Goal: Information Seeking & Learning: Learn about a topic

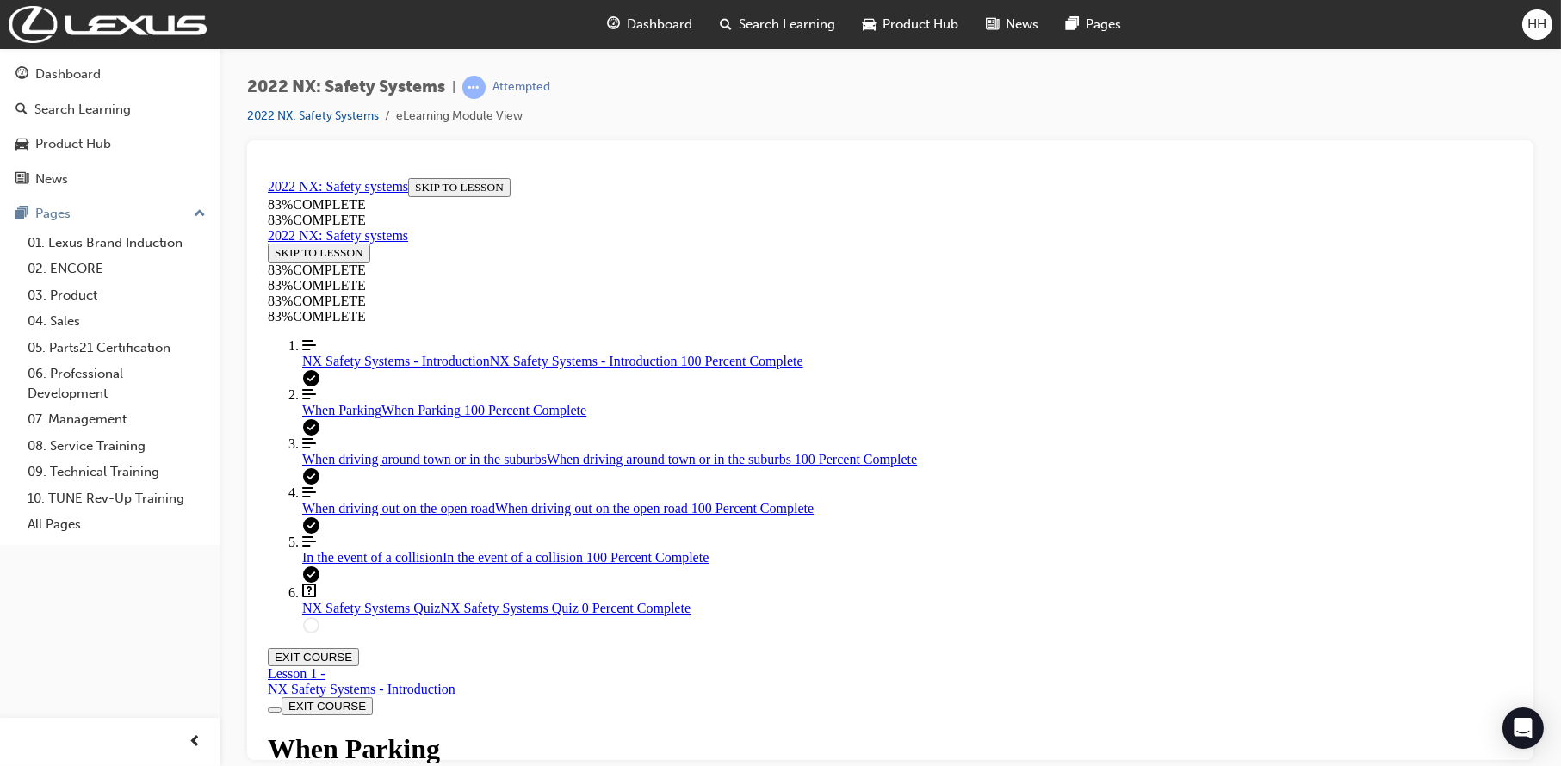
scroll to position [1695, 0]
drag, startPoint x: 679, startPoint y: 269, endPoint x: 673, endPoint y: 252, distance: 17.4
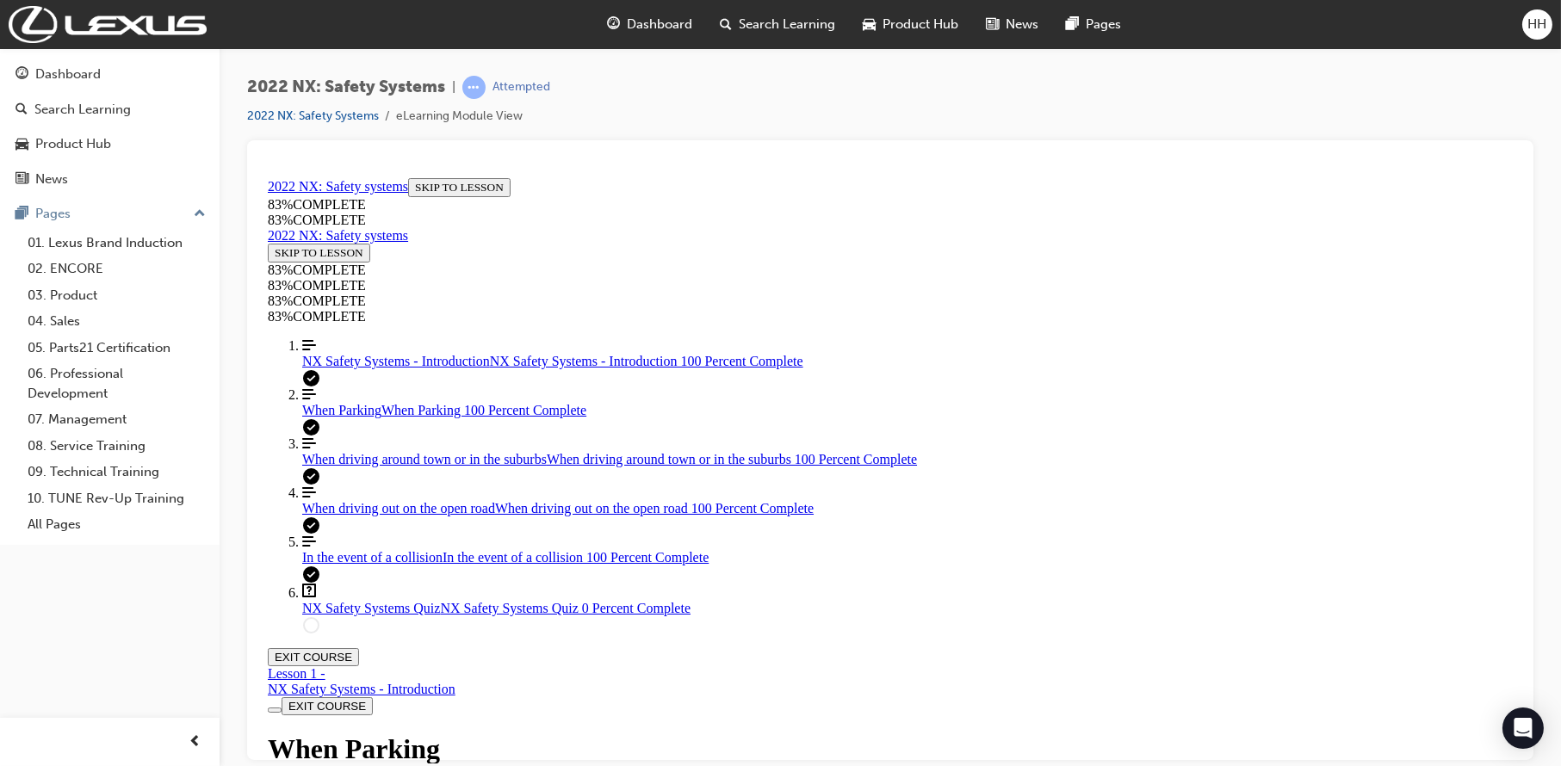
drag, startPoint x: 675, startPoint y: 485, endPoint x: 936, endPoint y: 480, distance: 260.9
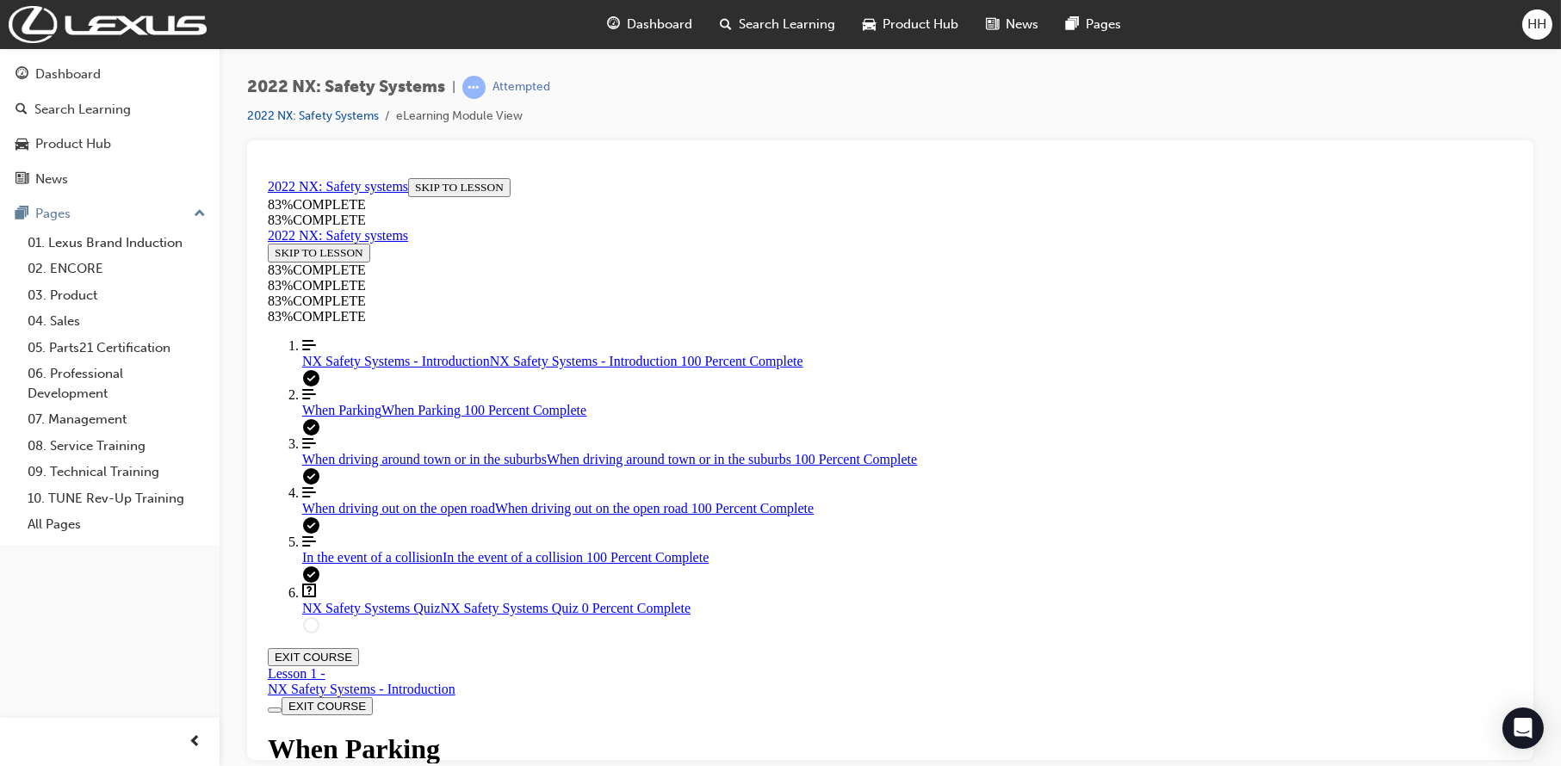
scroll to position [6431, 0]
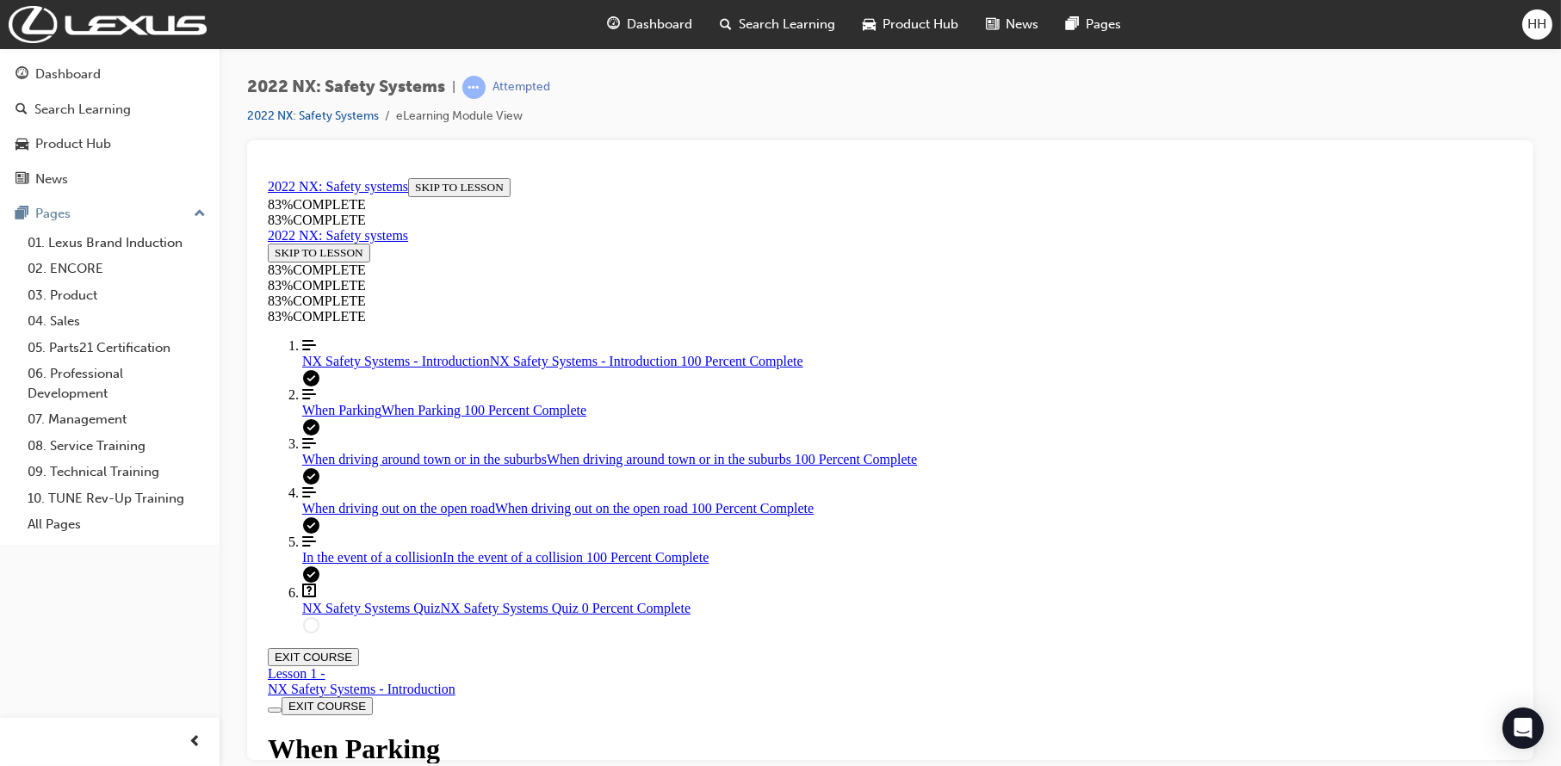
drag, startPoint x: 704, startPoint y: 420, endPoint x: 1301, endPoint y: 438, distance: 597.0
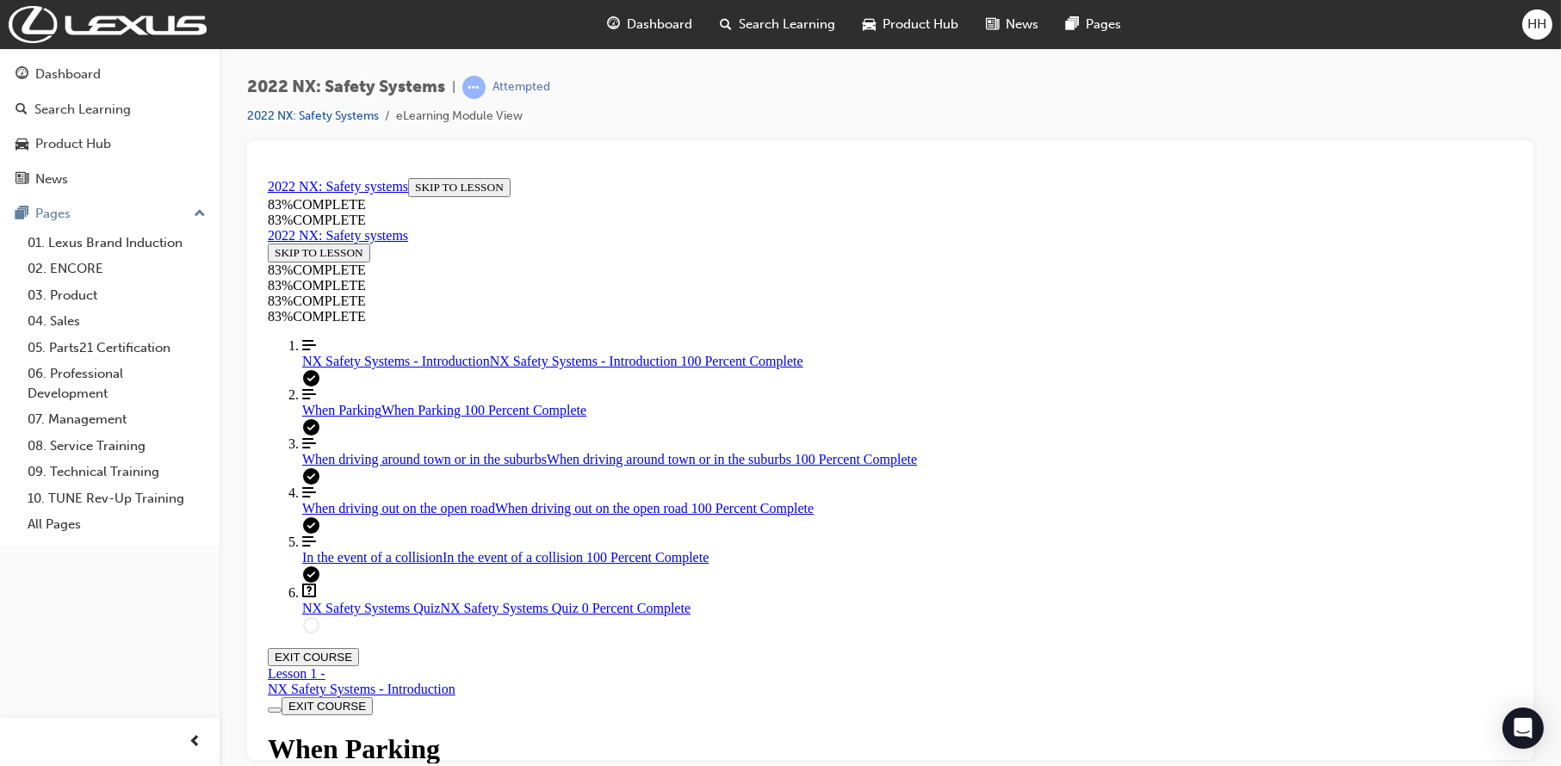
drag, startPoint x: 686, startPoint y: 643, endPoint x: 583, endPoint y: 640, distance: 103.4
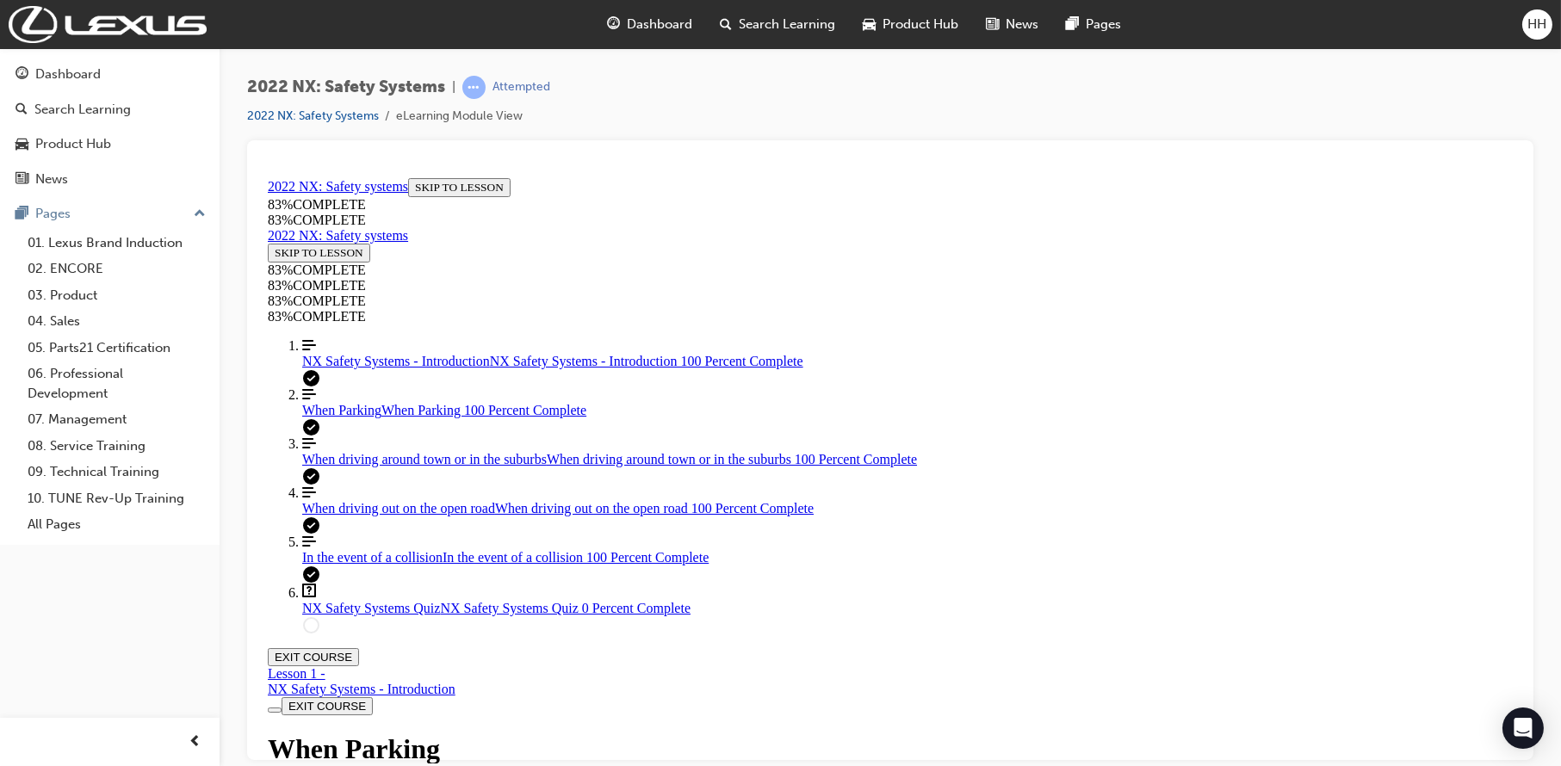
drag, startPoint x: 748, startPoint y: 302, endPoint x: 1226, endPoint y: 307, distance: 477.9
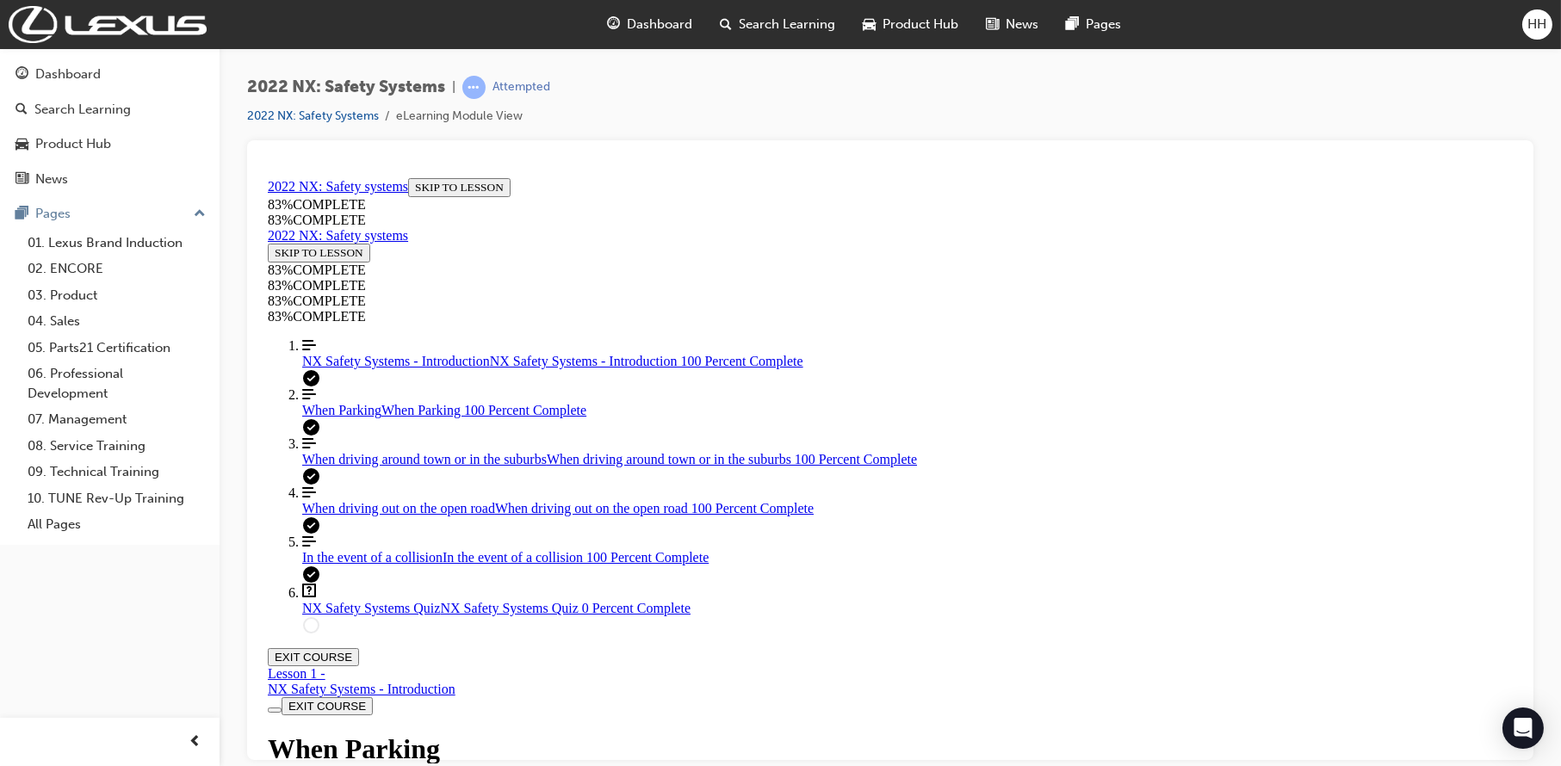
drag, startPoint x: 1222, startPoint y: 302, endPoint x: 709, endPoint y: 310, distance: 513.2
drag, startPoint x: 738, startPoint y: 300, endPoint x: 1213, endPoint y: 302, distance: 475.3
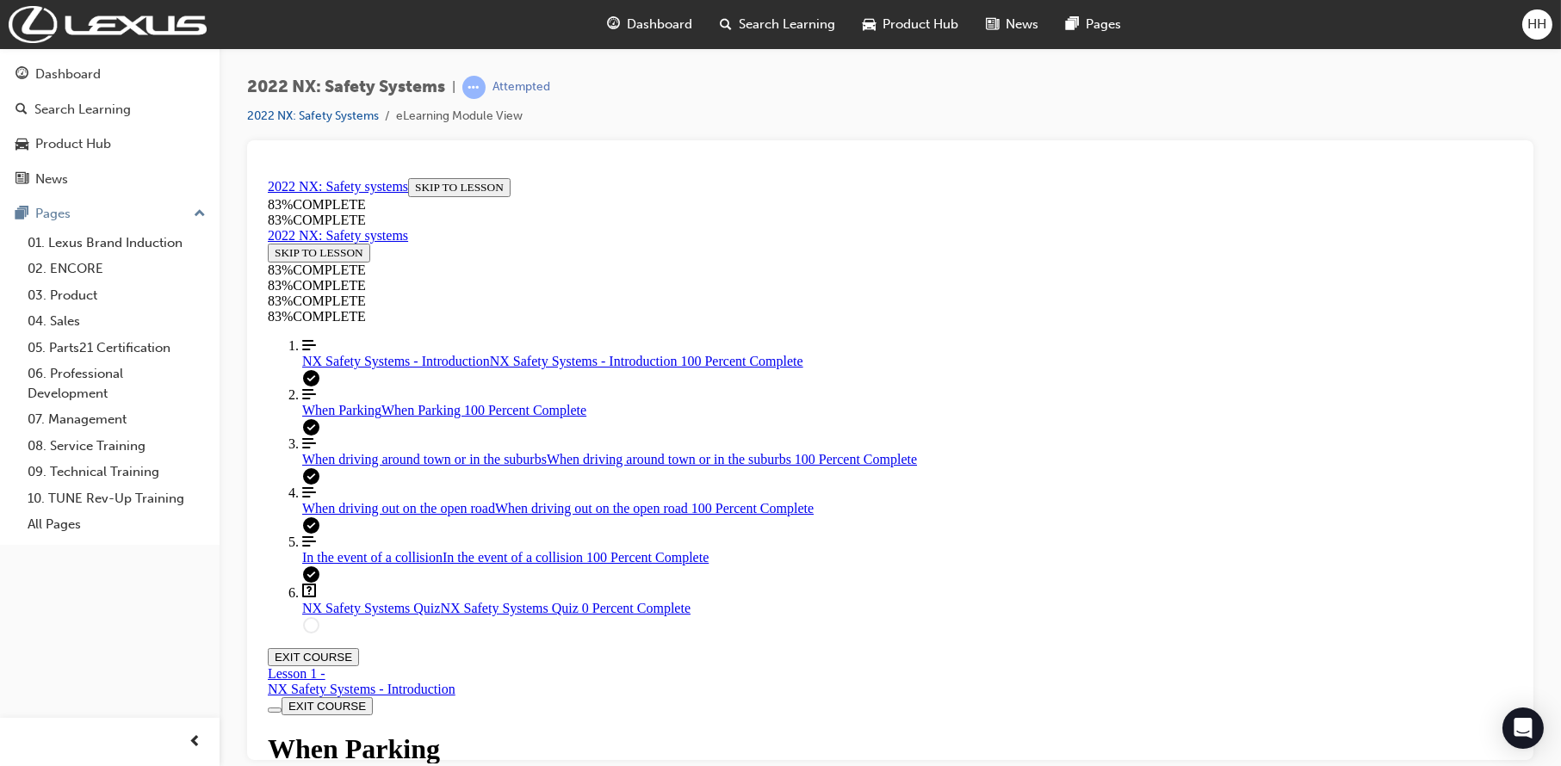
drag, startPoint x: 781, startPoint y: 307, endPoint x: 1133, endPoint y: 309, distance: 352.2
drag, startPoint x: 807, startPoint y: 447, endPoint x: 1156, endPoint y: 444, distance: 348.7
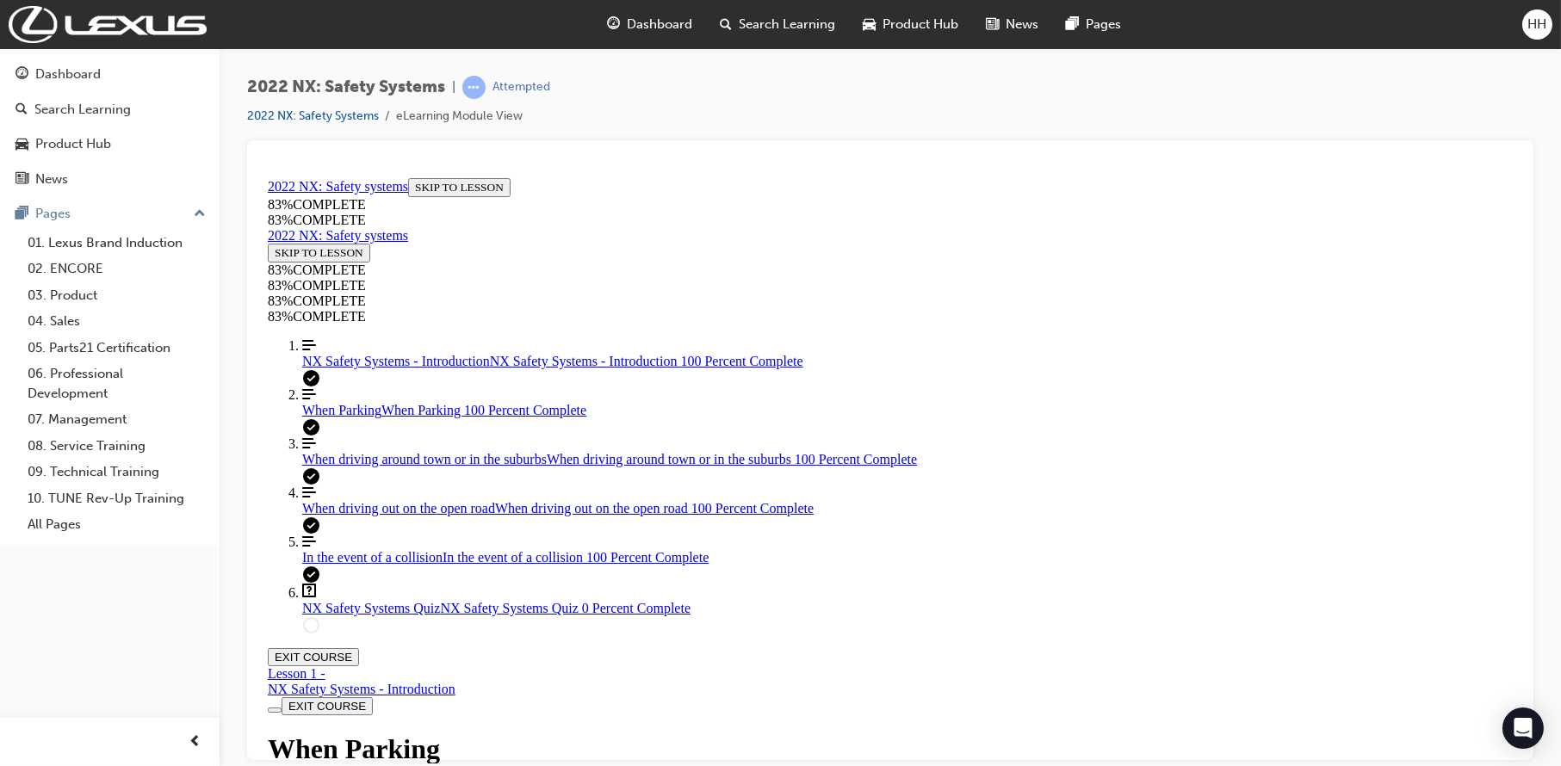
scroll to position [9415, 0]
drag, startPoint x: 804, startPoint y: 434, endPoint x: 1199, endPoint y: 484, distance: 397.5
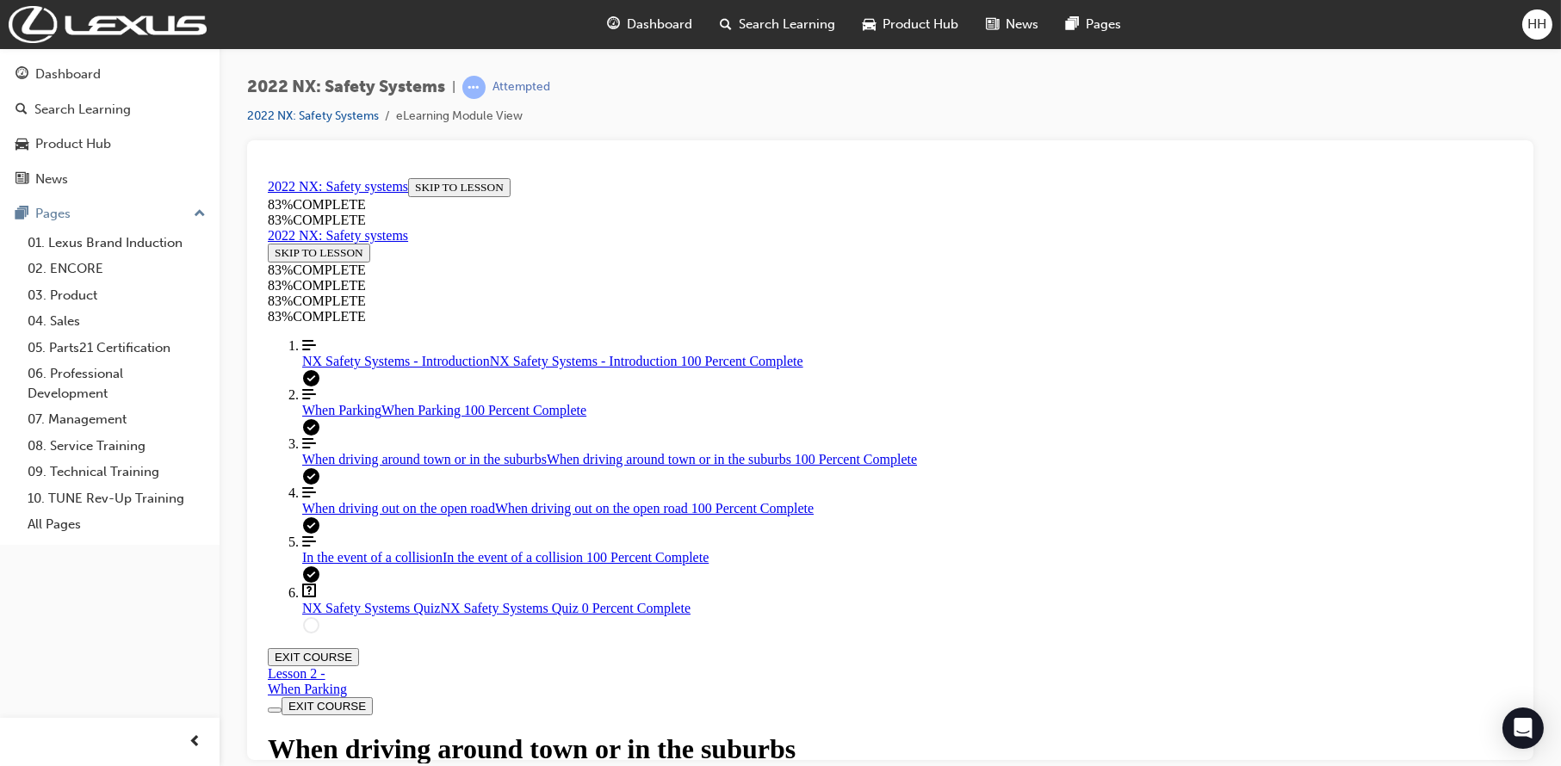
drag, startPoint x: 906, startPoint y: 562, endPoint x: 1188, endPoint y: 581, distance: 283.1
drag, startPoint x: 691, startPoint y: 616, endPoint x: 856, endPoint y: 581, distance: 168.0
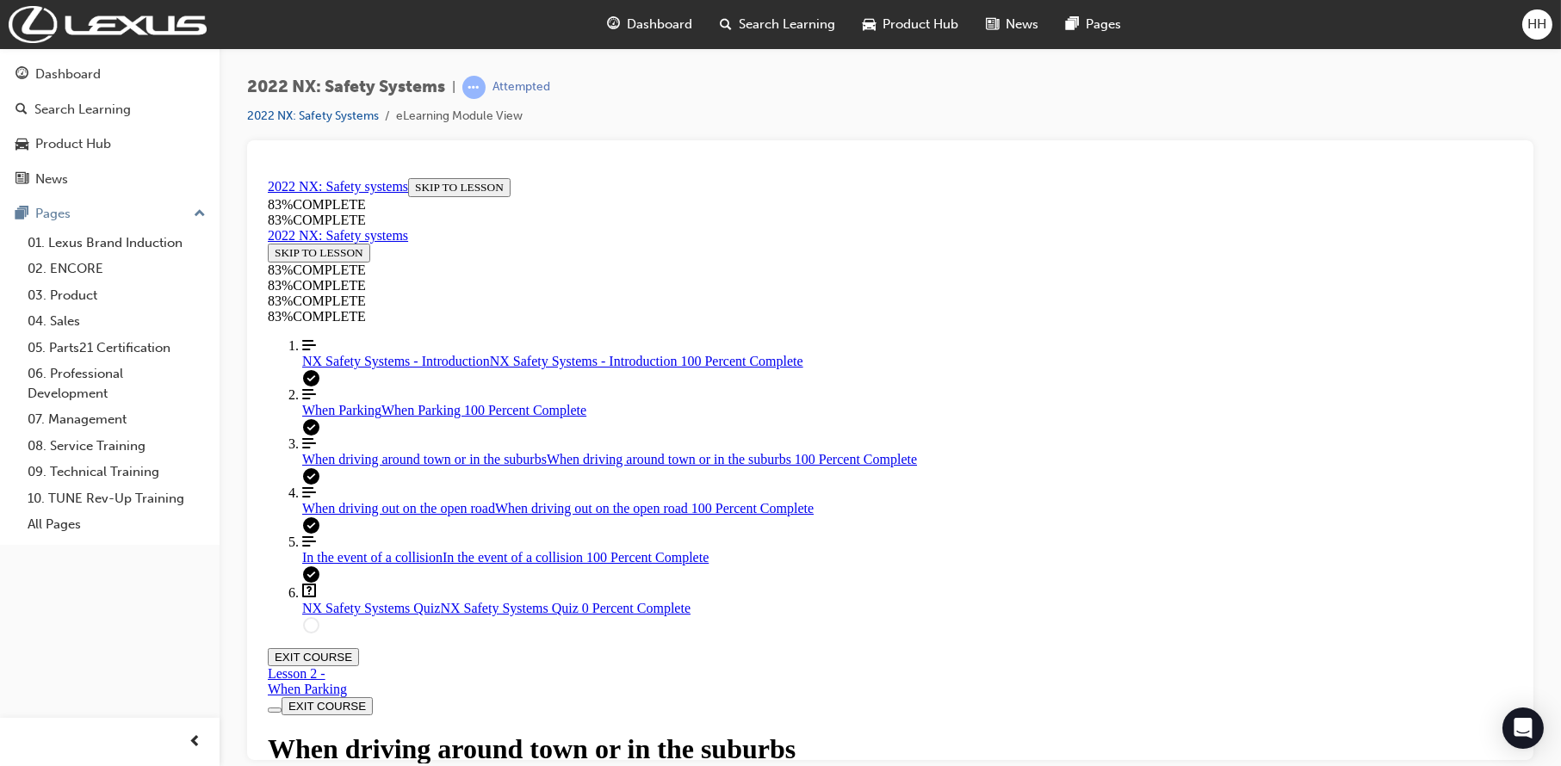
click at [1532, 542] on div at bounding box center [890, 450] width 1286 height 620
click at [679, 132] on div "2022 NX: Safety Systems | Attempted 2022 NX: Safety Systems eLearning Module Vi…" at bounding box center [890, 108] width 1286 height 65
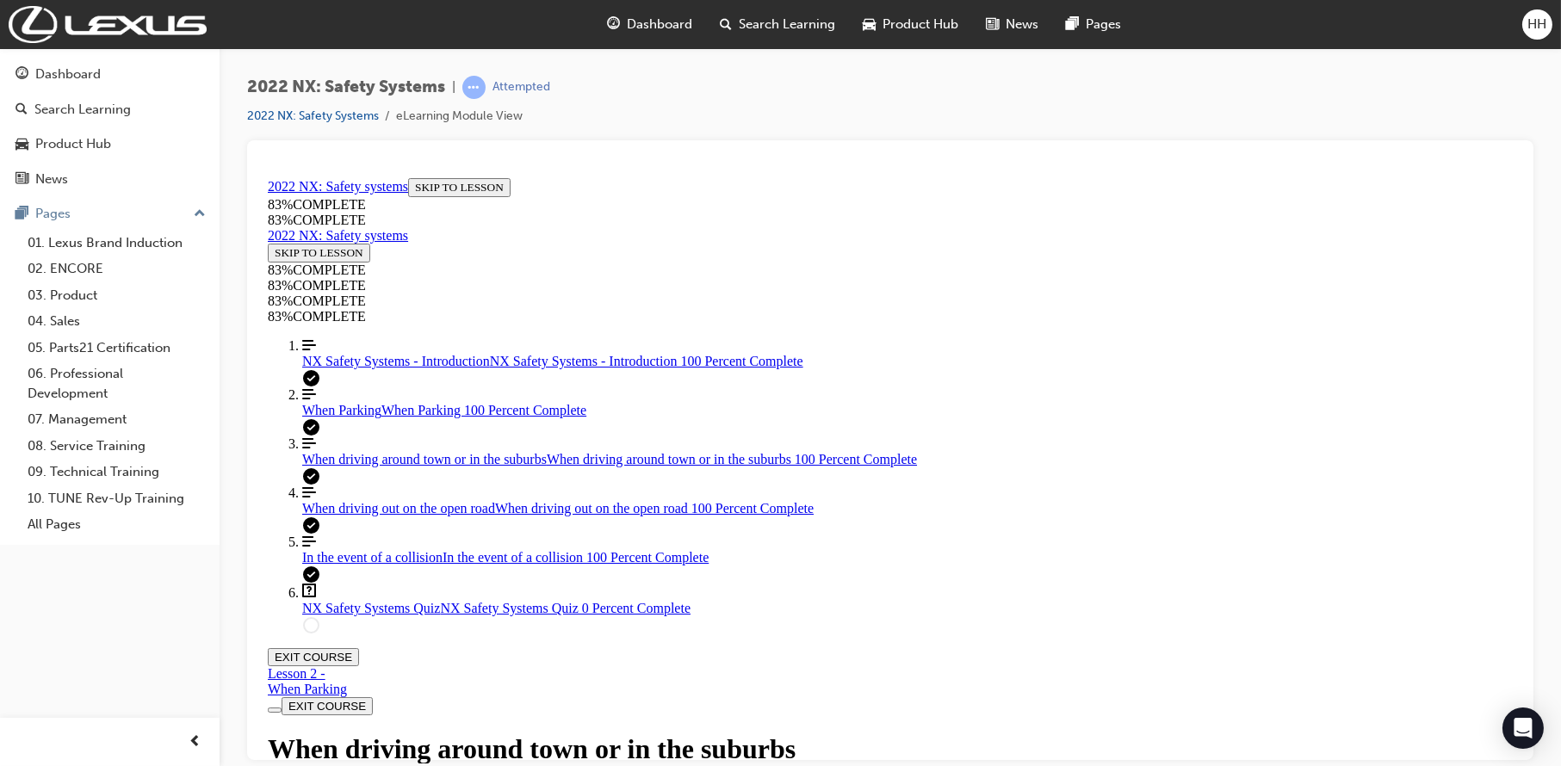
drag, startPoint x: 802, startPoint y: 247, endPoint x: 1150, endPoint y: 295, distance: 351.2
drag, startPoint x: 1155, startPoint y: 302, endPoint x: 1139, endPoint y: 287, distance: 21.9
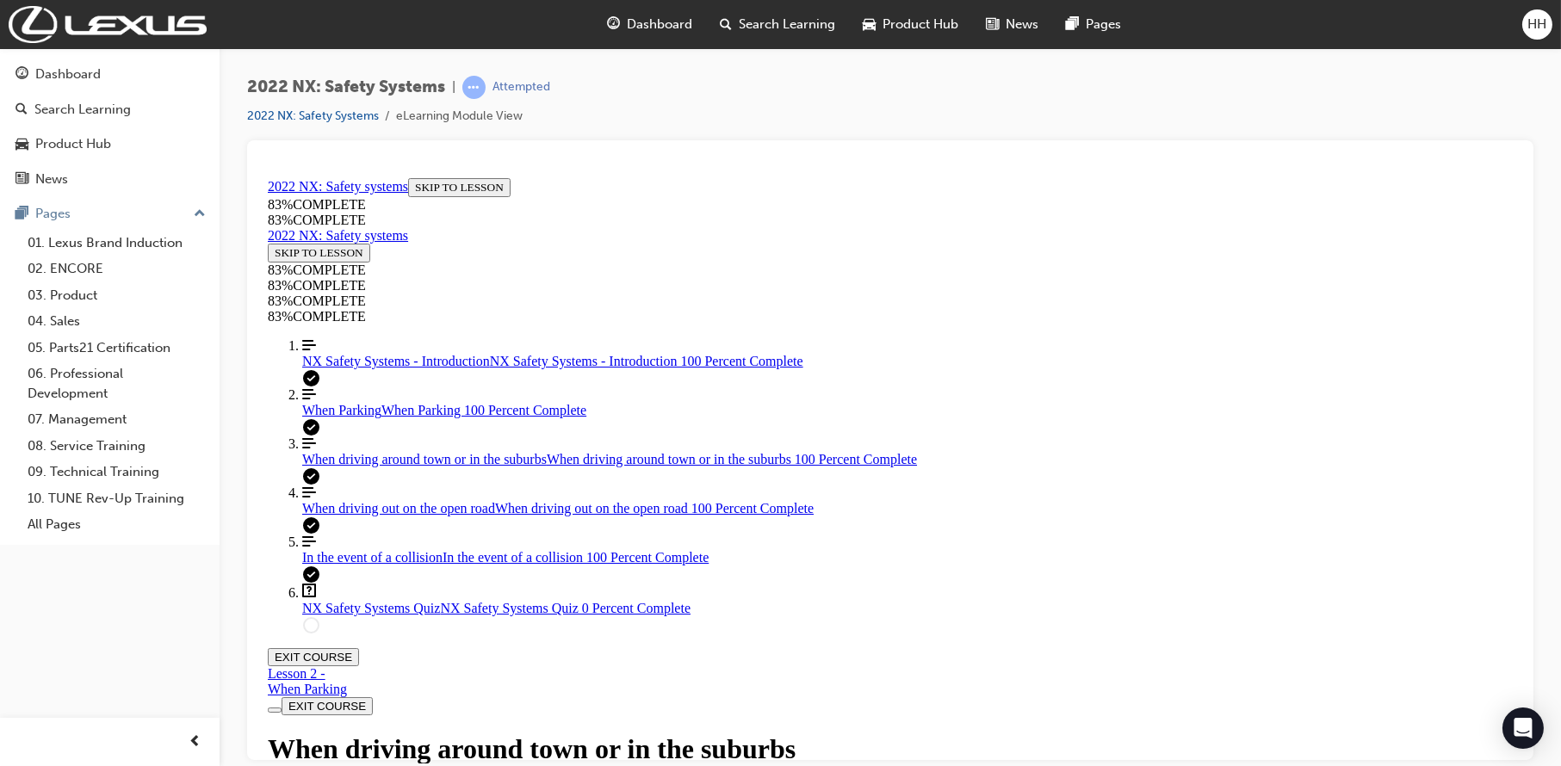
drag, startPoint x: 1138, startPoint y: 283, endPoint x: 1151, endPoint y: 309, distance: 28.9
drag, startPoint x: 1139, startPoint y: 283, endPoint x: 1156, endPoint y: 320, distance: 40.5
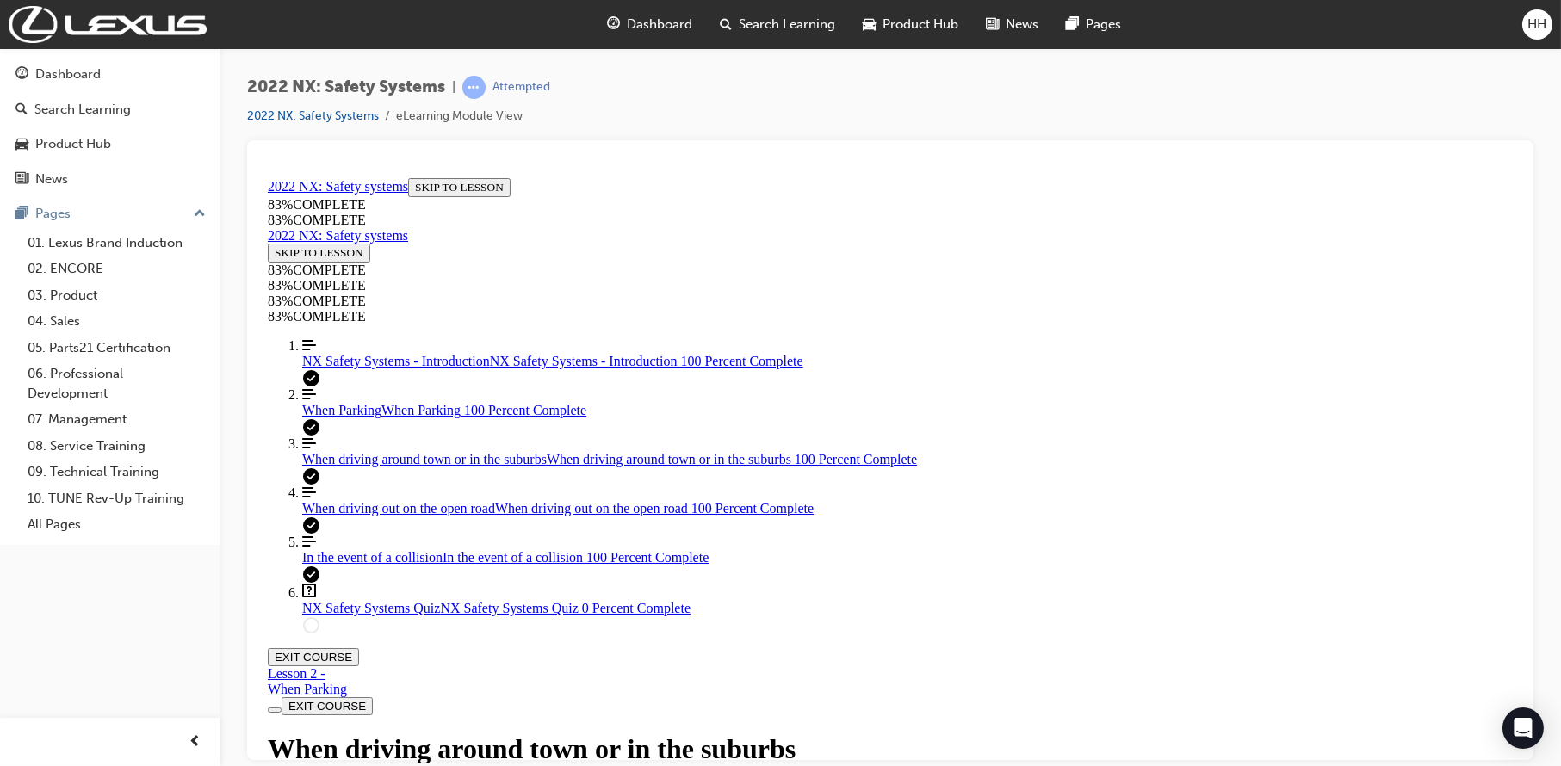
drag, startPoint x: 1151, startPoint y: 322, endPoint x: 1122, endPoint y: 313, distance: 30.5
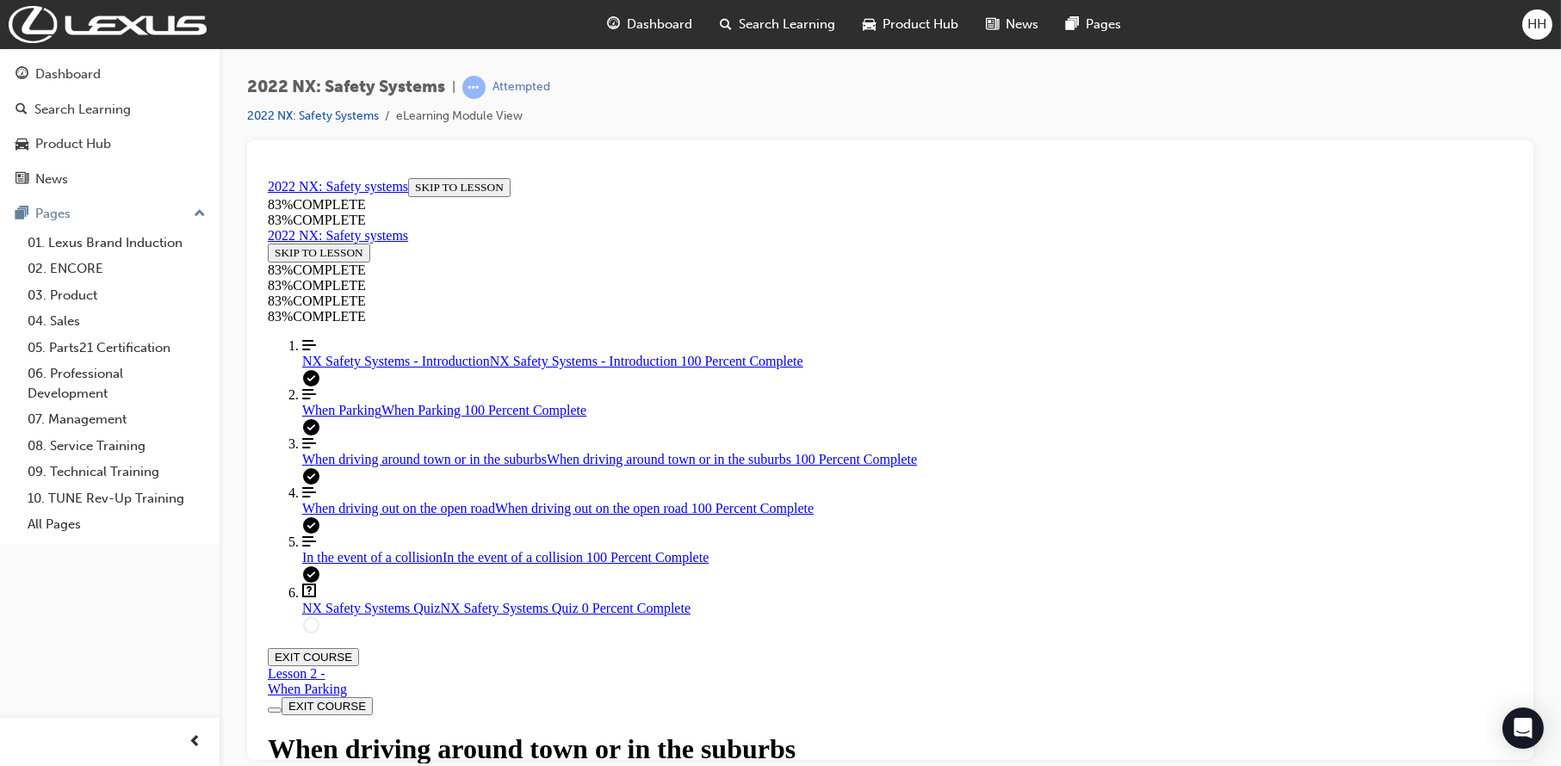
drag, startPoint x: 1151, startPoint y: 310, endPoint x: 1163, endPoint y: 319, distance: 15.3
drag, startPoint x: 744, startPoint y: 238, endPoint x: 1261, endPoint y: 262, distance: 518.0
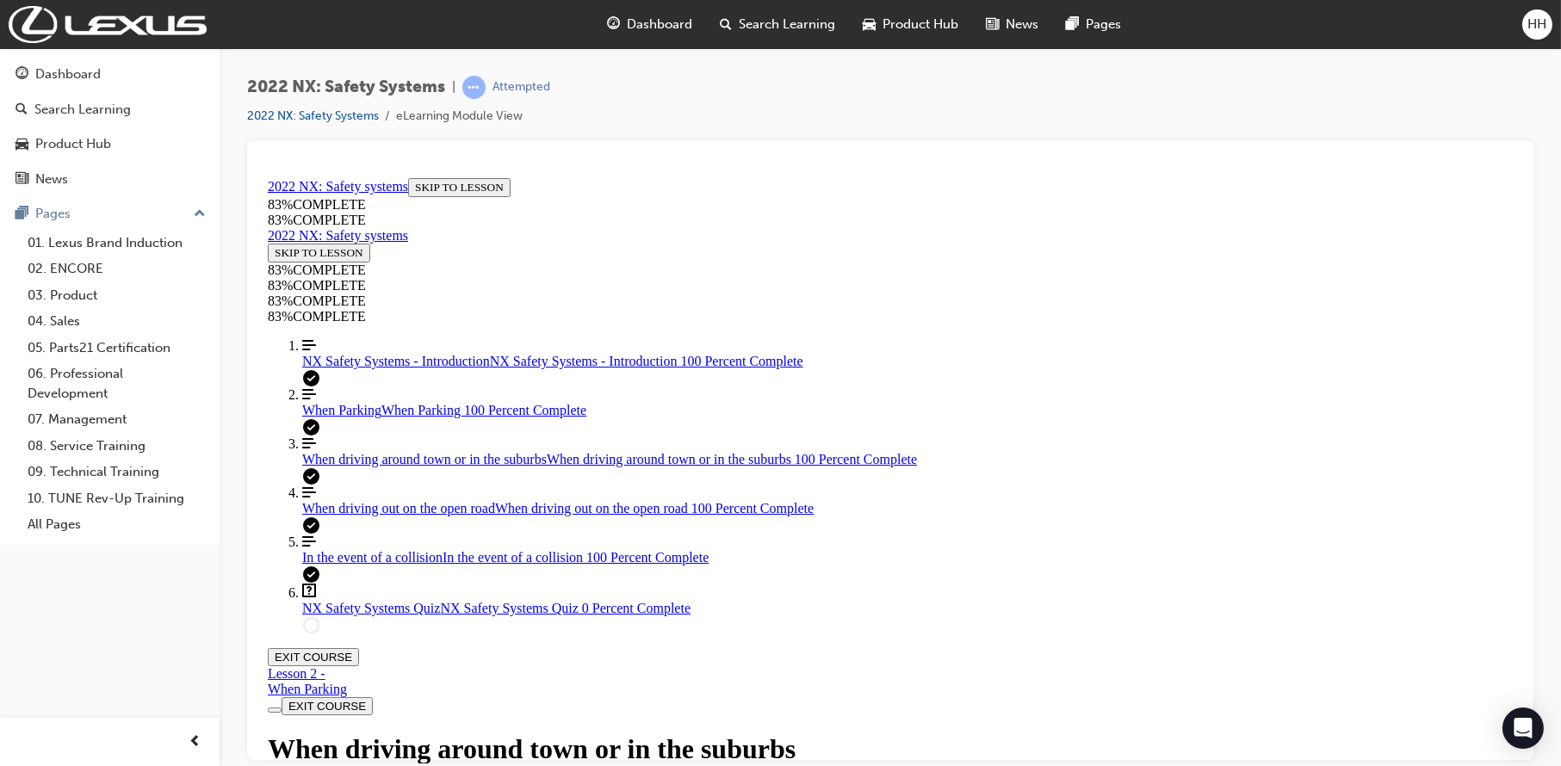
drag, startPoint x: 862, startPoint y: 406, endPoint x: 862, endPoint y: 393, distance: 12.1
